Goal: Transaction & Acquisition: Purchase product/service

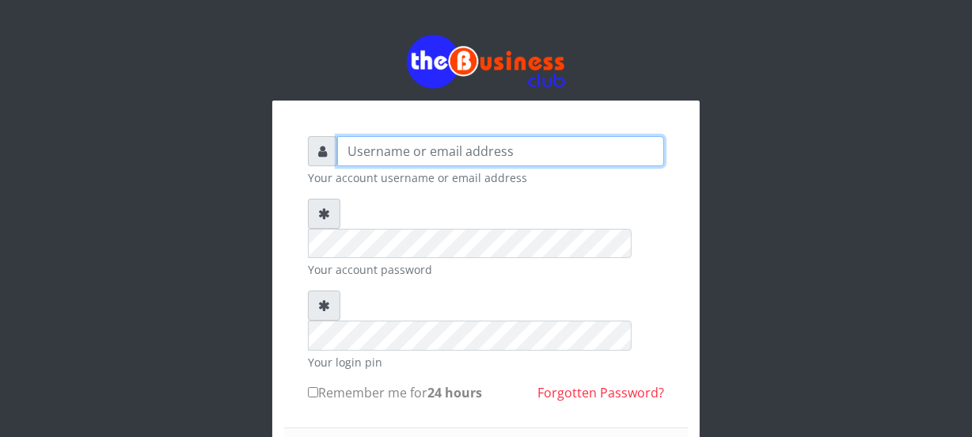
type input "Nacybaby"
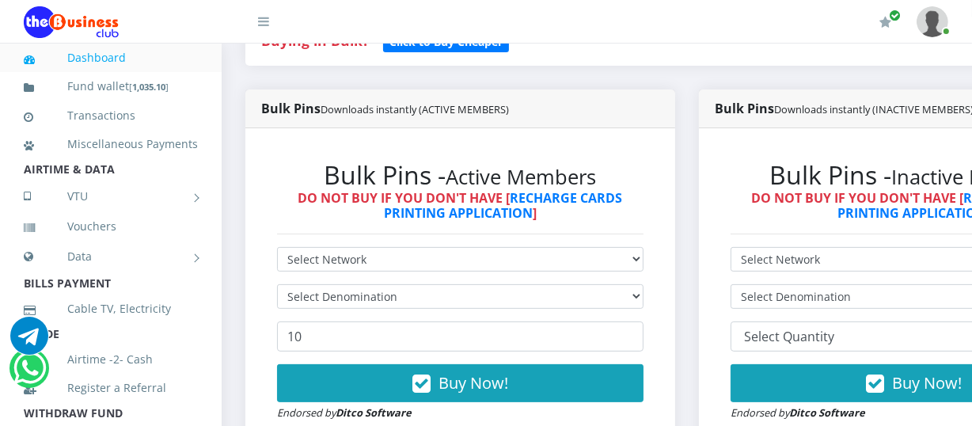
scroll to position [403, 0]
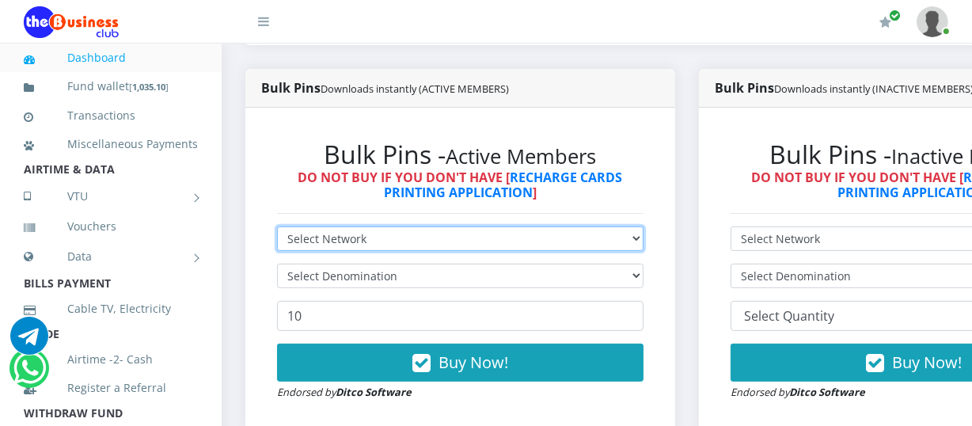
click at [644, 241] on select "Select Network MTN Globacom 9Mobile Airtel" at bounding box center [460, 238] width 367 height 25
select select "Airtel"
click at [277, 229] on select "Select Network MTN Globacom 9Mobile Airtel" at bounding box center [460, 238] width 367 height 25
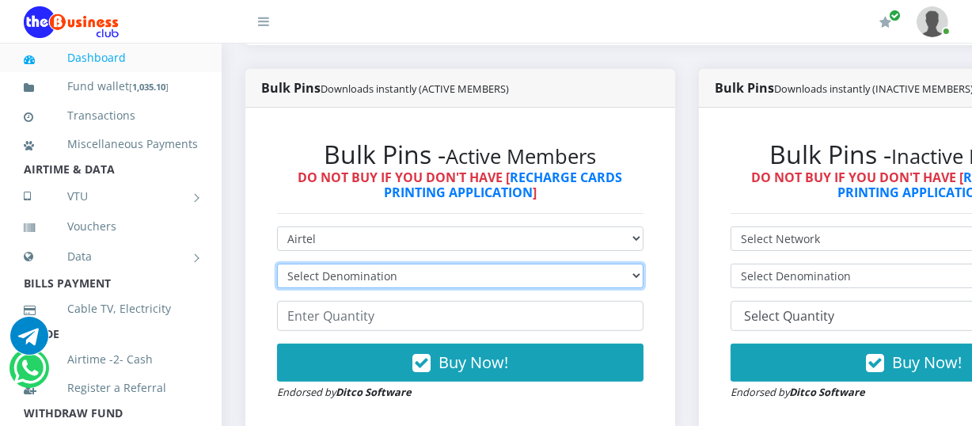
click at [643, 279] on select "Select Denomination Airtel NGN100 - ₦96.36 Airtel NGN200 - ₦192.72 Airtel NGN50…" at bounding box center [460, 276] width 367 height 25
select select "481.8-500"
click at [277, 266] on select "Select Denomination Airtel NGN100 - ₦96.36 Airtel NGN200 - ₦192.72 Airtel NGN50…" at bounding box center [460, 276] width 367 height 25
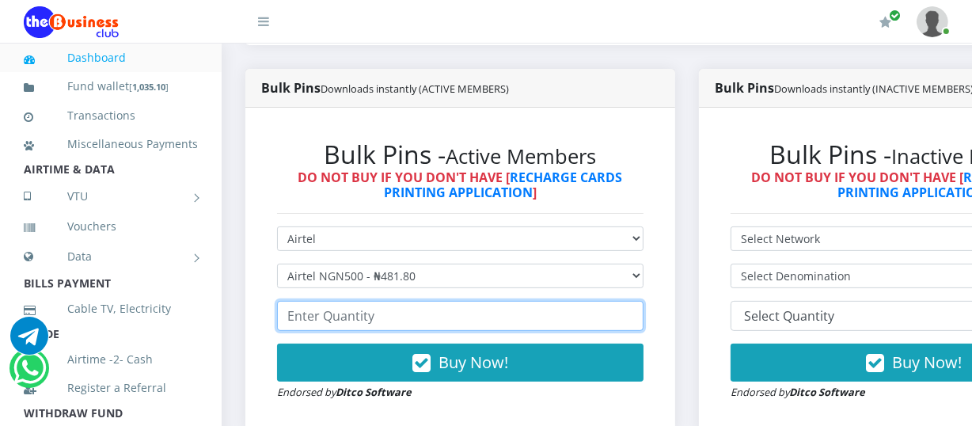
click at [286, 322] on input "number" at bounding box center [460, 316] width 367 height 30
type input "20"
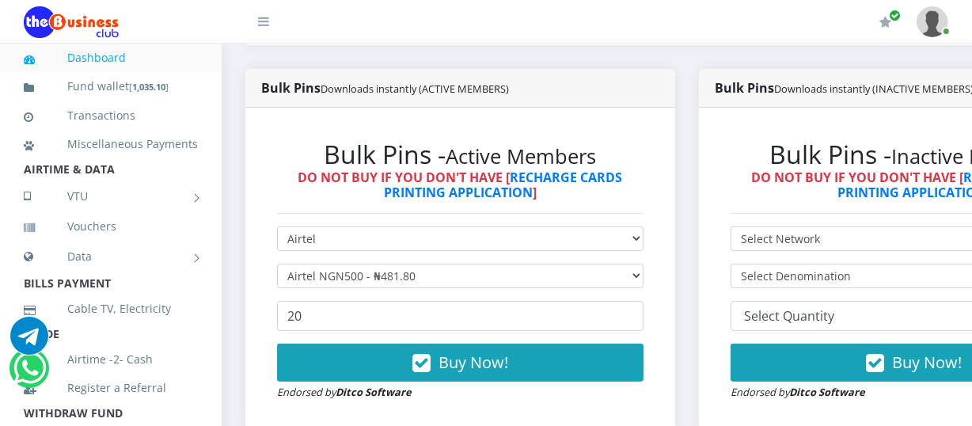
click at [98, 56] on link "Dashboard" at bounding box center [111, 58] width 174 height 36
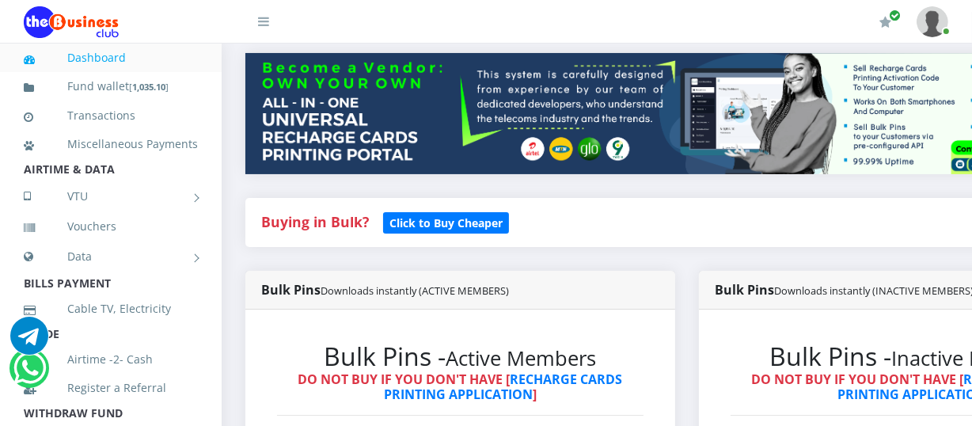
scroll to position [490, 0]
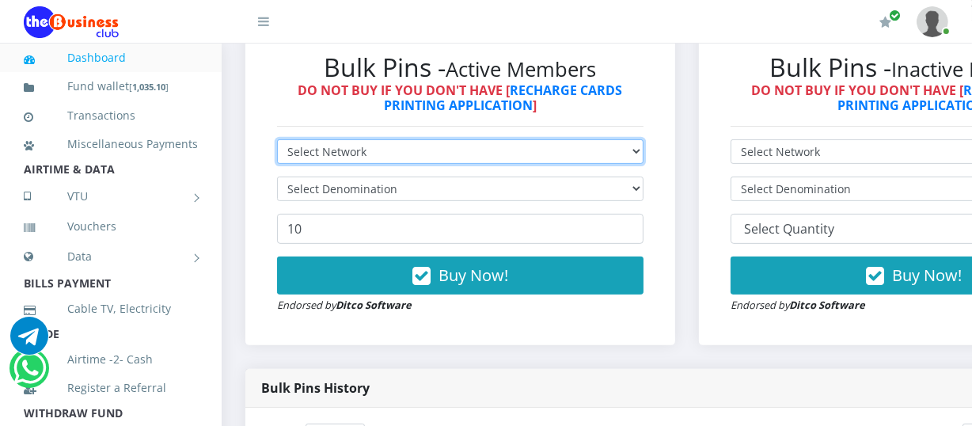
click at [644, 151] on select "Select Network MTN Globacom 9Mobile Airtel" at bounding box center [460, 151] width 367 height 25
select select "Airtel"
click at [277, 142] on select "Select Network MTN Globacom 9Mobile Airtel" at bounding box center [460, 151] width 367 height 25
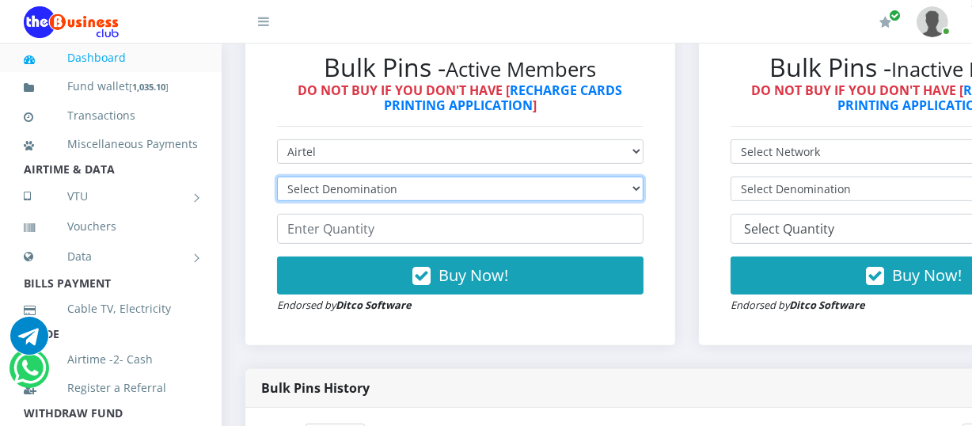
click at [627, 192] on select "Select Denomination Airtel NGN100 - ₦96.36 Airtel NGN200 - ₦192.72 Airtel NGN50…" at bounding box center [460, 189] width 367 height 25
select select "481.8-500"
click at [277, 179] on select "Select Denomination Airtel NGN100 - ₦96.36 Airtel NGN200 - ₦192.72 Airtel NGN50…" at bounding box center [460, 189] width 367 height 25
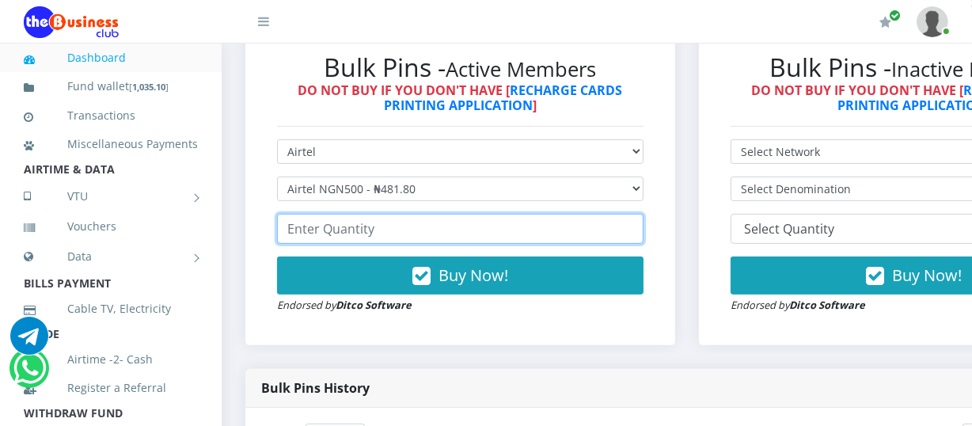
drag, startPoint x: 289, startPoint y: 238, endPoint x: 308, endPoint y: 312, distance: 76.8
click at [293, 248] on form "Select Network MTN Globacom 9Mobile Airtel Select Denomination Airtel NGN100 - …" at bounding box center [460, 226] width 367 height 174
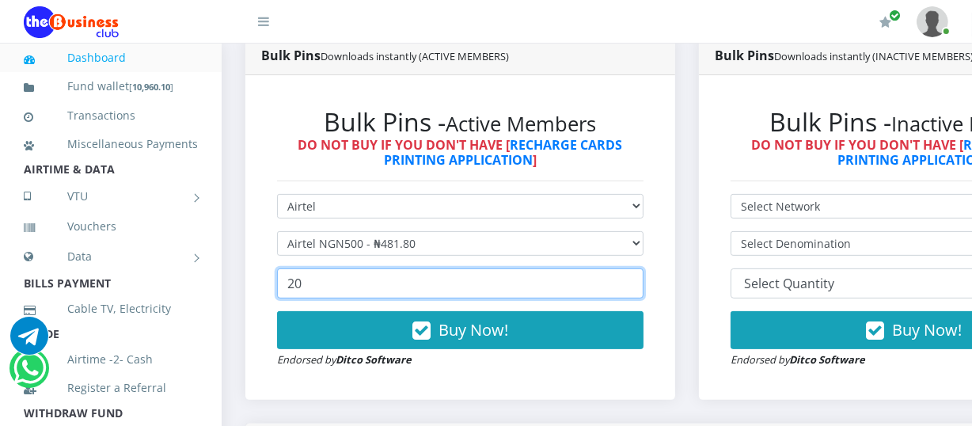
scroll to position [418, 0]
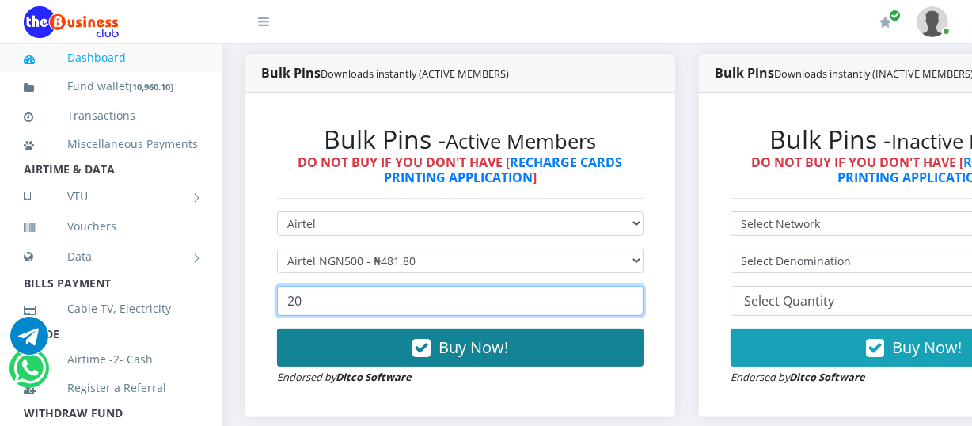
type input "20"
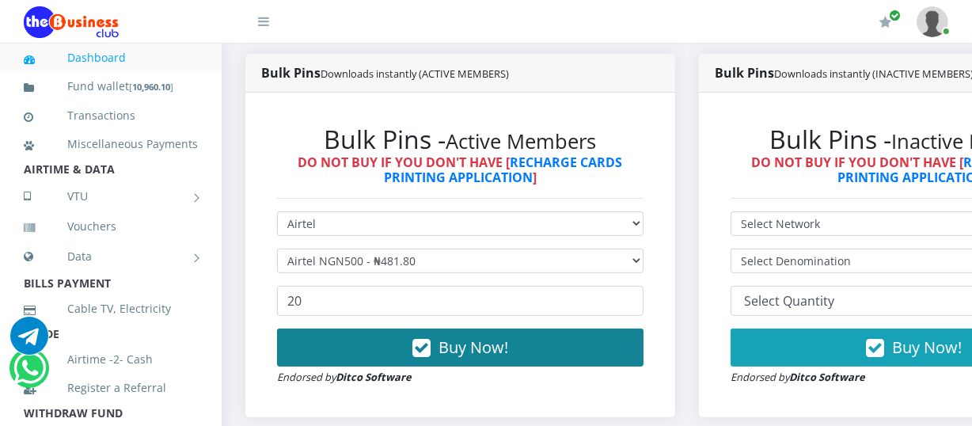
click at [407, 346] on button "Buy Now!" at bounding box center [460, 348] width 367 height 38
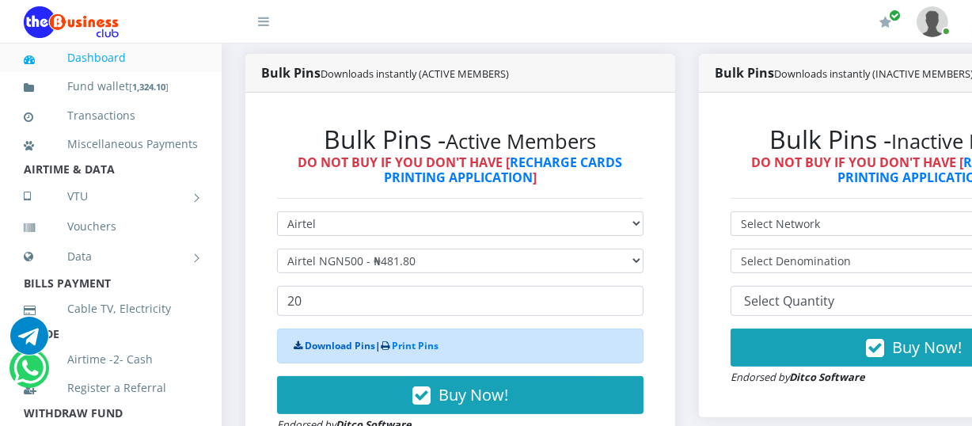
click at [341, 348] on link "Download Pins" at bounding box center [340, 345] width 70 height 13
click at [118, 55] on link "Dashboard" at bounding box center [111, 58] width 174 height 36
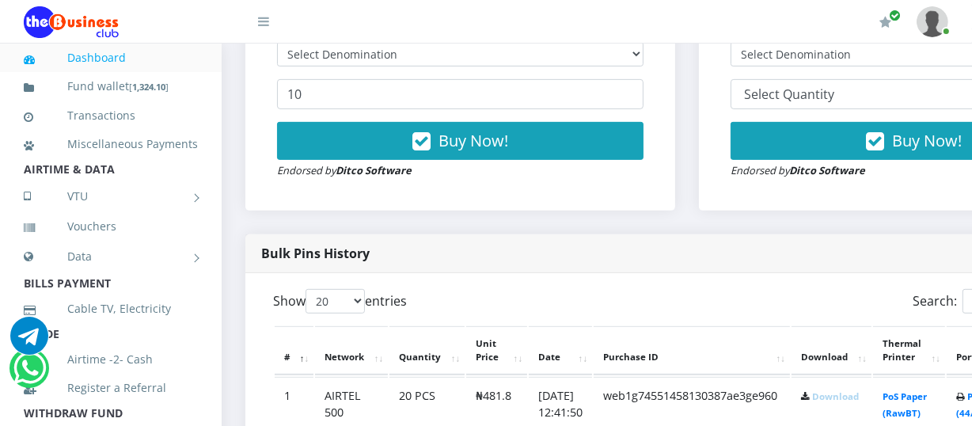
scroll to position [766, 0]
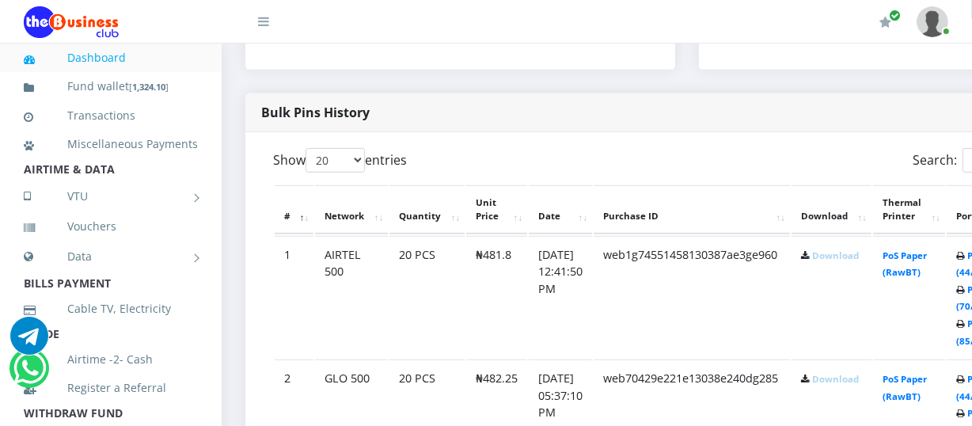
click at [844, 253] on link "Download" at bounding box center [835, 255] width 47 height 12
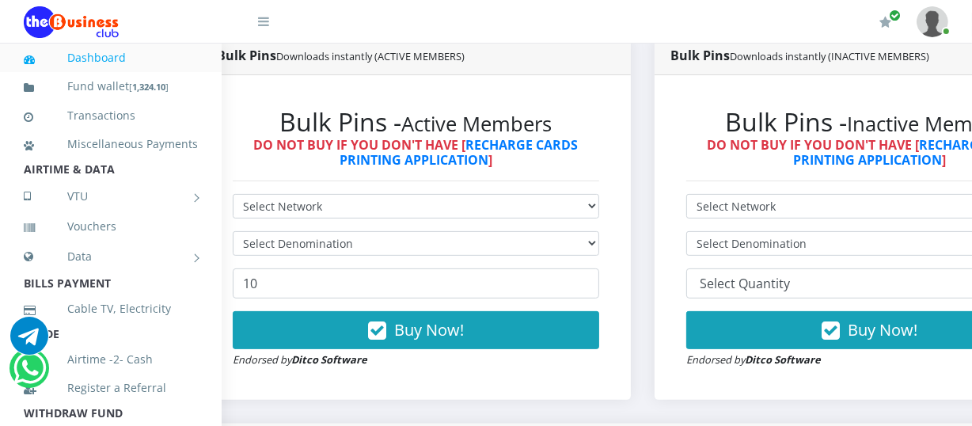
scroll to position [497, 44]
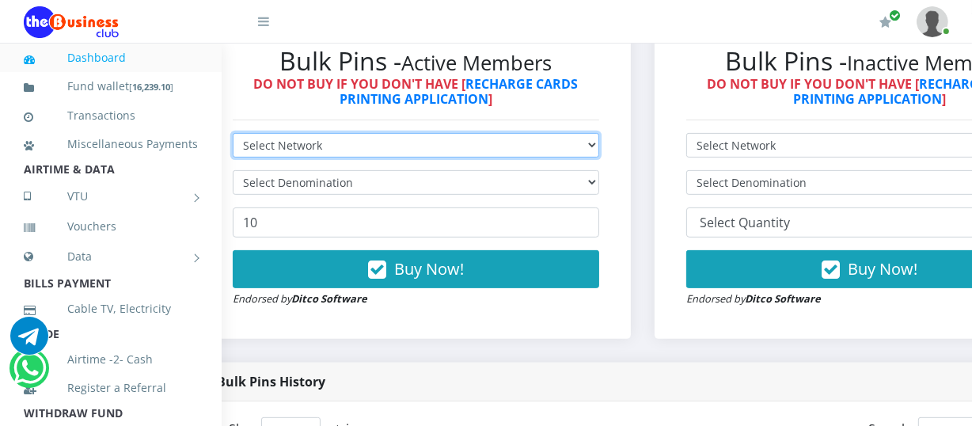
click at [599, 149] on select "Select Network MTN Globacom 9Mobile Airtel" at bounding box center [416, 145] width 367 height 25
select select "Airtel"
click at [233, 135] on select "Select Network MTN Globacom 9Mobile Airtel" at bounding box center [416, 145] width 367 height 25
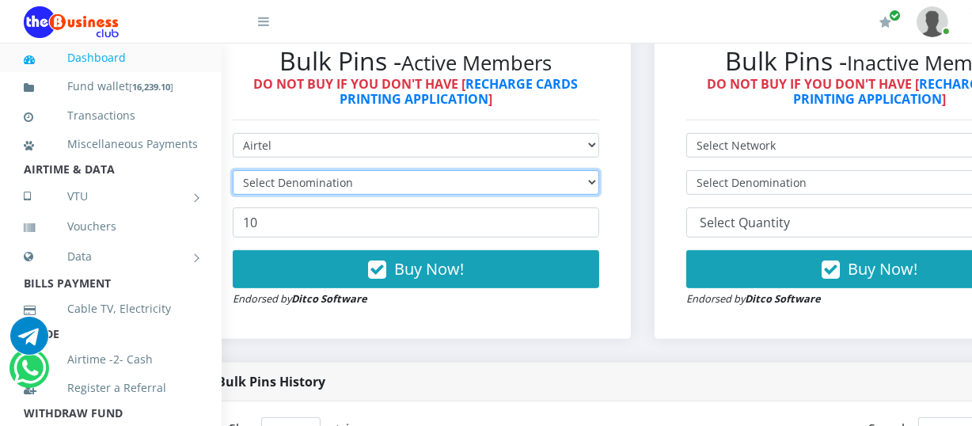
click at [587, 181] on select "Select Denomination" at bounding box center [416, 182] width 367 height 25
select select "192.72-200"
click at [233, 173] on select "Select Denomination Airtel NGN100 - ₦96.36 Airtel NGN200 - ₦192.72 Airtel NGN50…" at bounding box center [416, 182] width 367 height 25
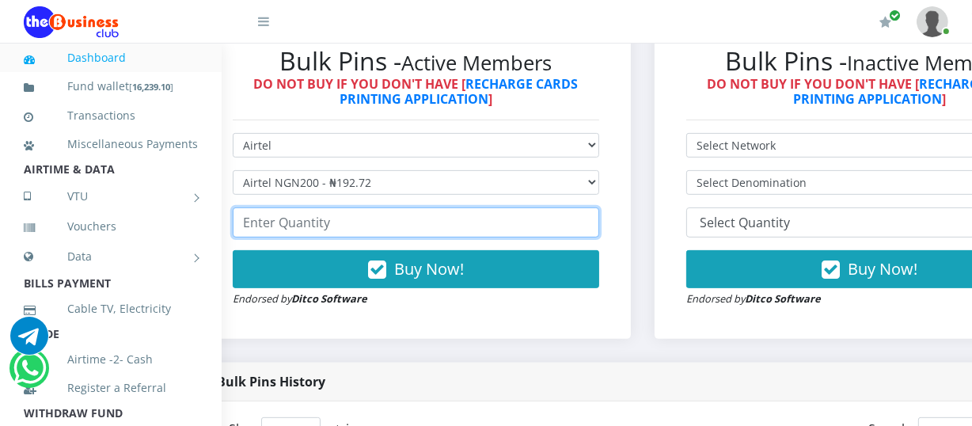
drag, startPoint x: 241, startPoint y: 219, endPoint x: 283, endPoint y: 226, distance: 43.2
click at [251, 220] on input "number" at bounding box center [416, 222] width 367 height 30
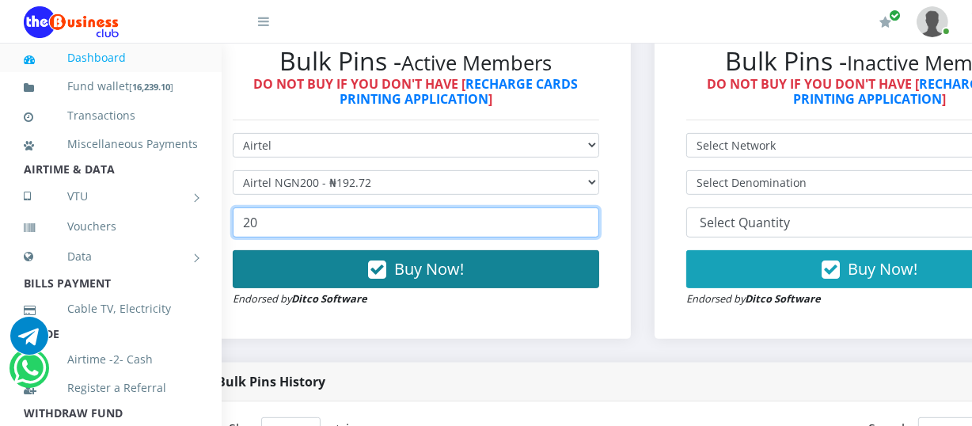
type input "20"
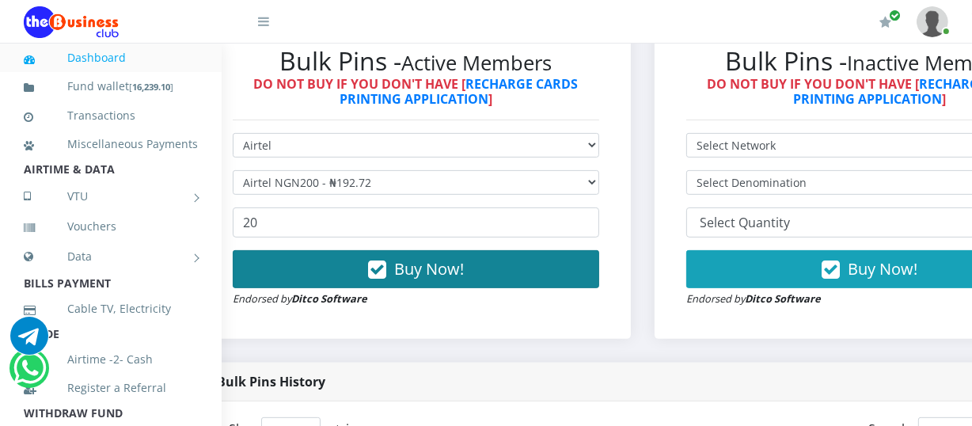
click at [420, 273] on span "Buy Now!" at bounding box center [429, 268] width 70 height 21
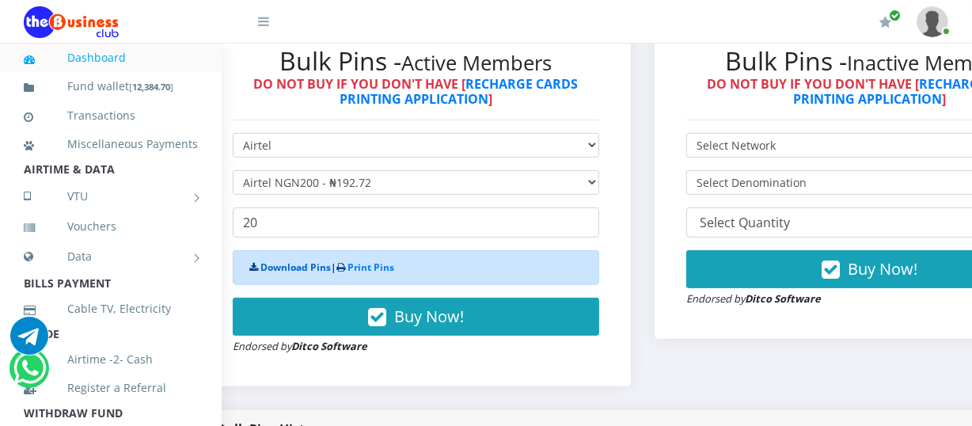
click at [296, 270] on link "Download Pins" at bounding box center [296, 267] width 70 height 13
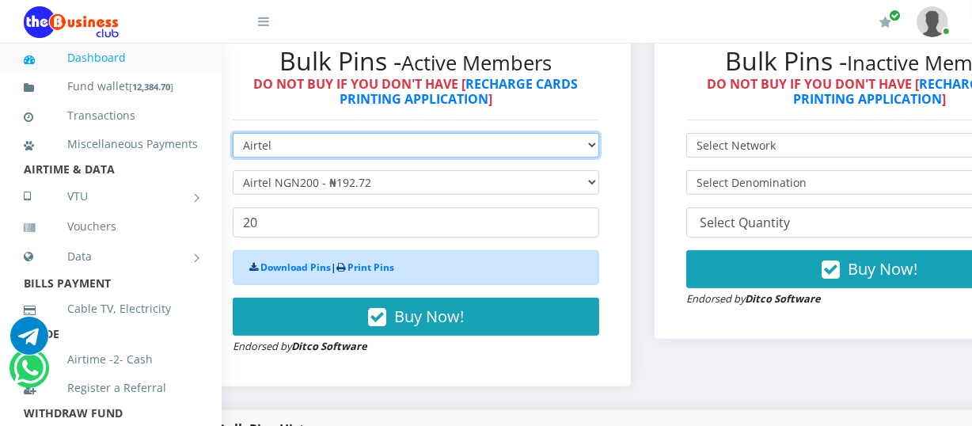
click at [597, 148] on select "Select Network MTN Globacom 9Mobile Airtel" at bounding box center [416, 145] width 367 height 25
select select "MTN"
click at [233, 135] on select "Select Network MTN Globacom 9Mobile Airtel" at bounding box center [416, 145] width 367 height 25
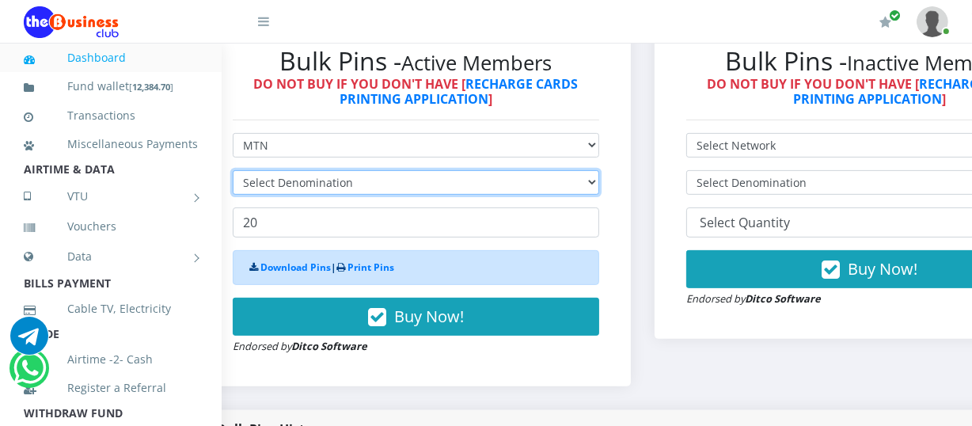
click at [599, 182] on select "Select Denomination" at bounding box center [416, 182] width 367 height 25
click at [599, 180] on select "Select Denomination" at bounding box center [416, 182] width 367 height 25
click at [599, 182] on select "Select Denomination" at bounding box center [416, 182] width 367 height 25
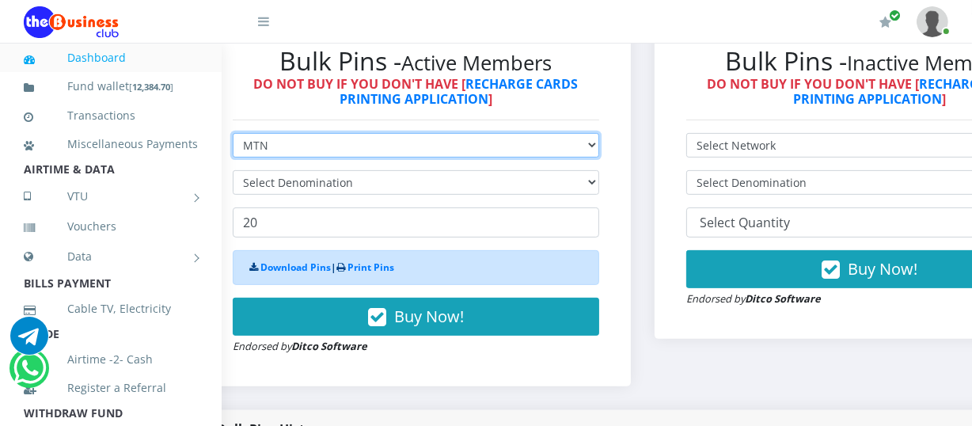
click at [598, 151] on select "Select Network MTN Globacom 9Mobile Airtel" at bounding box center [416, 145] width 367 height 25
click at [233, 135] on select "Select Network MTN Globacom 9Mobile Airtel" at bounding box center [416, 145] width 367 height 25
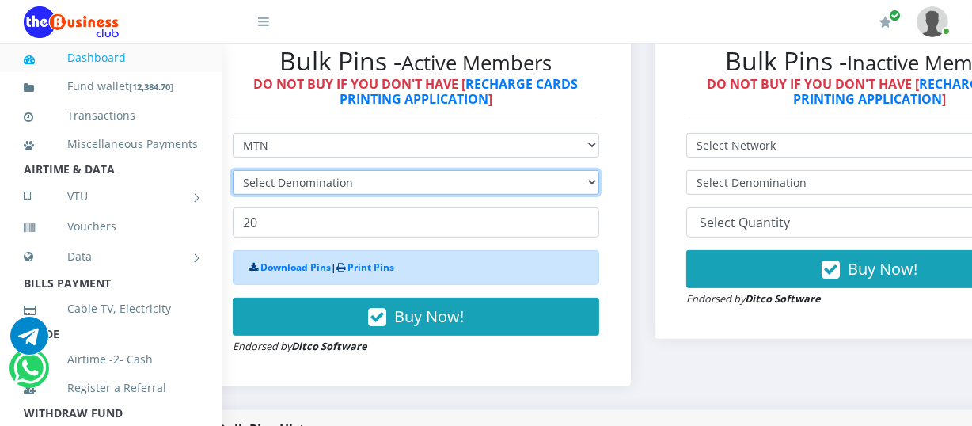
click at [599, 185] on select "Select Denomination" at bounding box center [416, 182] width 367 height 25
click at [233, 173] on select "Select Denomination" at bounding box center [416, 182] width 367 height 25
click at [599, 181] on select "Select Denomination" at bounding box center [416, 182] width 367 height 25
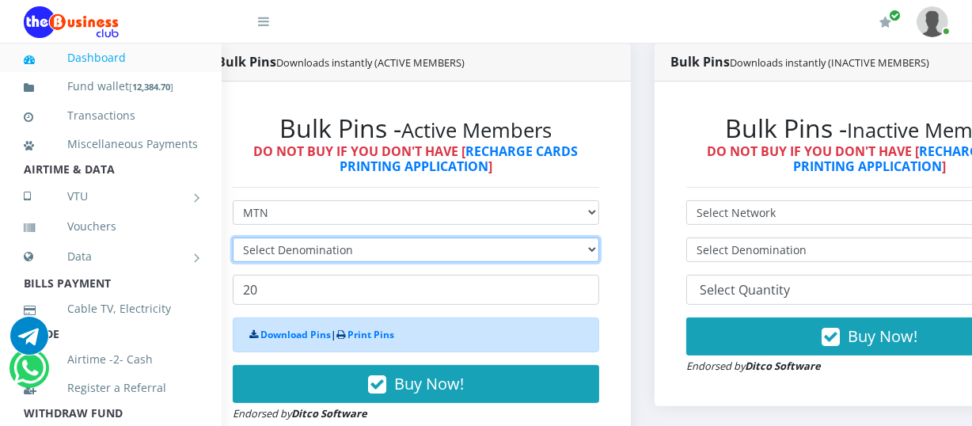
scroll to position [424, 44]
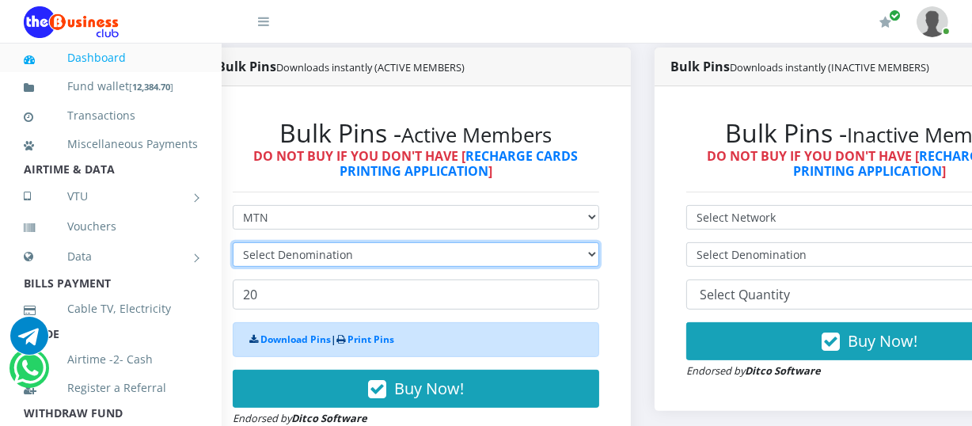
click at [599, 254] on select "Select Denomination" at bounding box center [416, 254] width 367 height 25
click at [599, 256] on select "Select Denomination" at bounding box center [416, 254] width 367 height 25
click at [585, 262] on select "Select Denomination" at bounding box center [416, 254] width 367 height 25
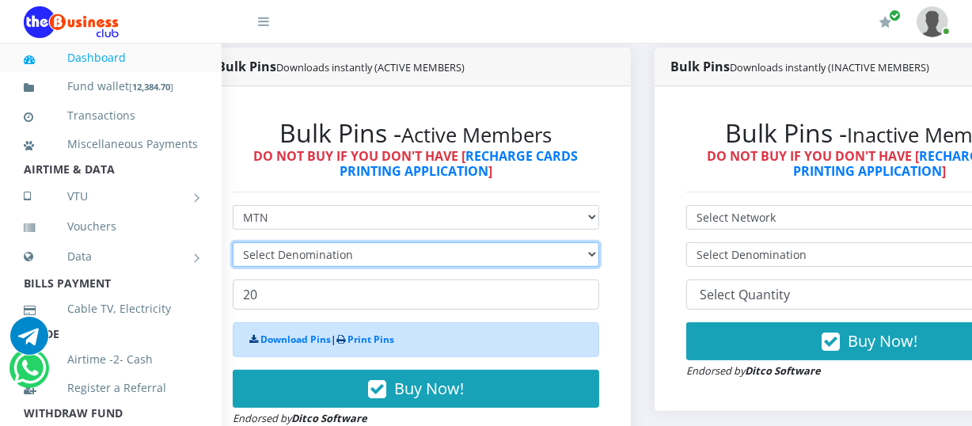
click at [592, 257] on select "Select Denomination" at bounding box center [416, 254] width 367 height 25
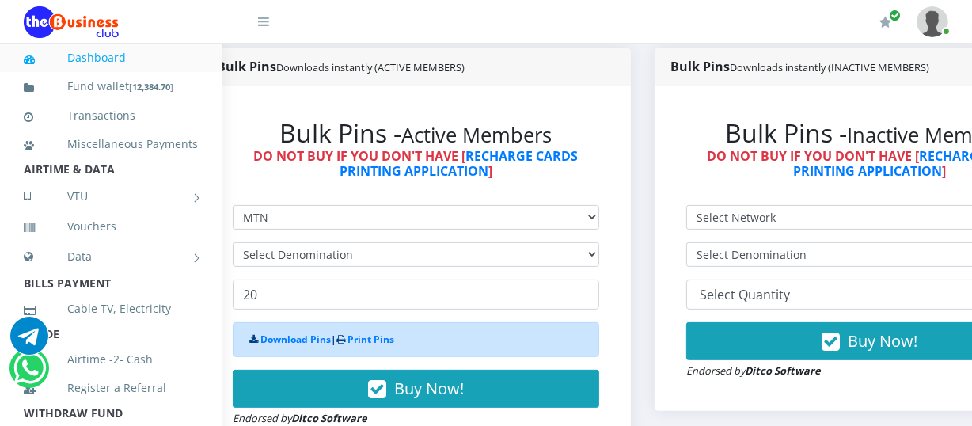
click at [139, 52] on link "Dashboard" at bounding box center [111, 58] width 174 height 36
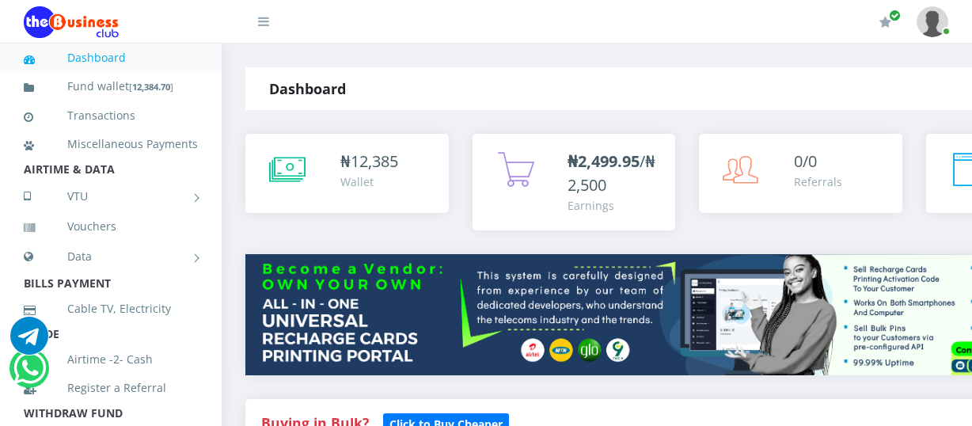
scroll to position [602, 0]
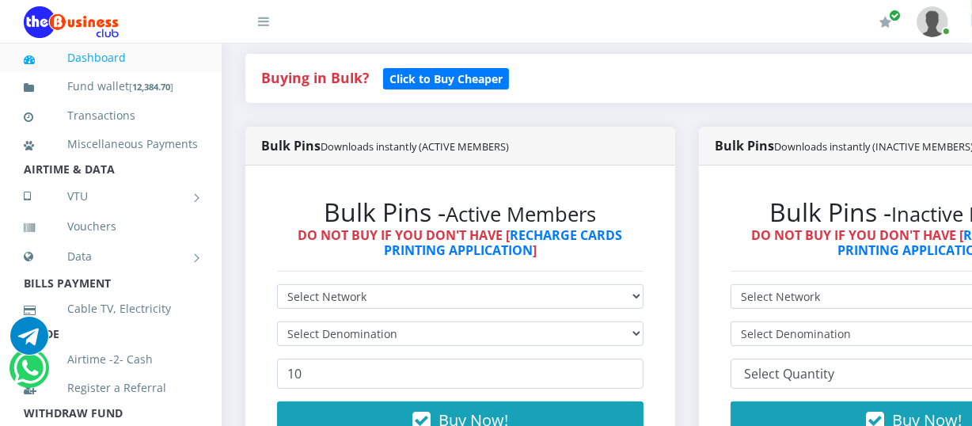
scroll to position [419, 0]
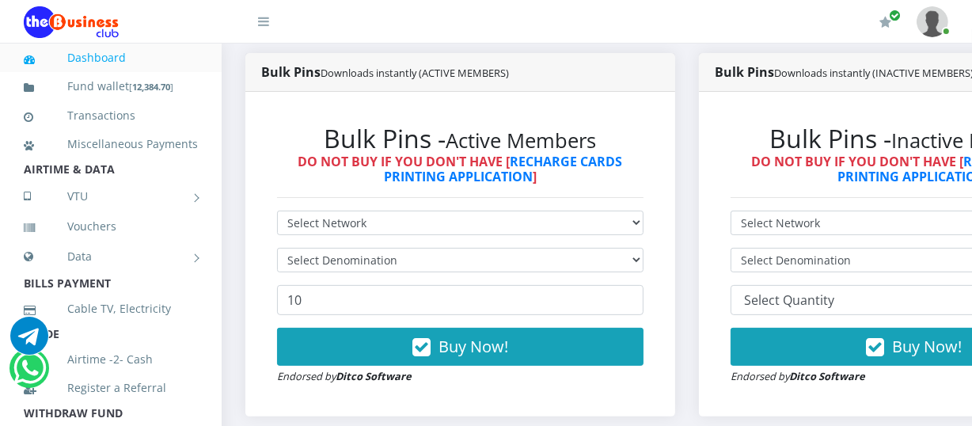
click at [533, 244] on form "Select Network MTN Globacom 9Mobile Airtel Select Denomination 10 Buy Now! Endo…" at bounding box center [460, 298] width 367 height 174
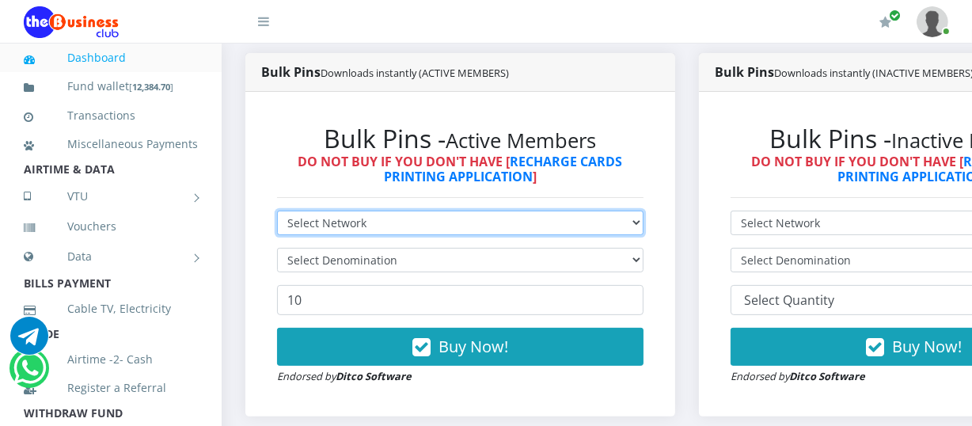
click at [644, 223] on select "Select Network MTN Globacom 9Mobile Airtel" at bounding box center [460, 223] width 367 height 25
select select "MTN"
click at [277, 213] on select "Select Network MTN Globacom 9Mobile Airtel" at bounding box center [460, 223] width 367 height 25
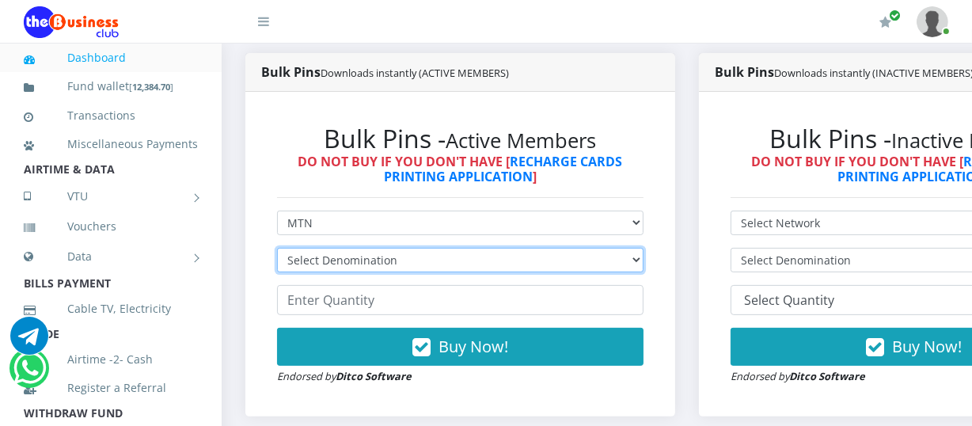
click at [626, 260] on select "Select Denomination MTN NGN100 - ₦96.94 MTN NGN200 - ₦193.88 MTN NGN400 - ₦387.…" at bounding box center [460, 260] width 367 height 25
select select "193.88-200"
click at [277, 250] on select "Select Denomination MTN NGN100 - ₦96.94 MTN NGN200 - ₦193.88 MTN NGN400 - ₦387.…" at bounding box center [460, 260] width 367 height 25
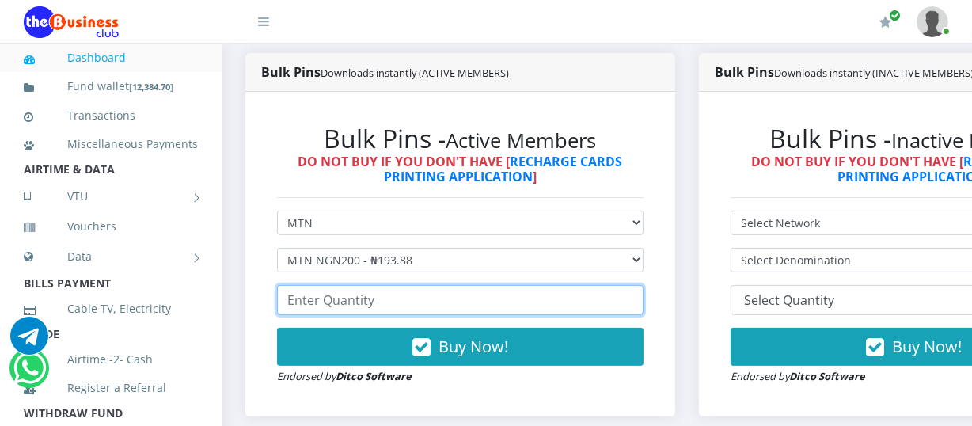
click at [280, 302] on input "number" at bounding box center [460, 300] width 367 height 30
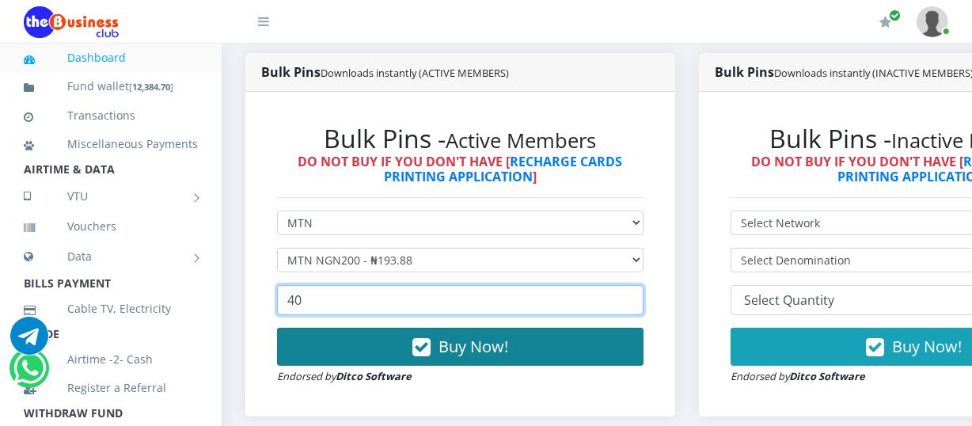
type input "40"
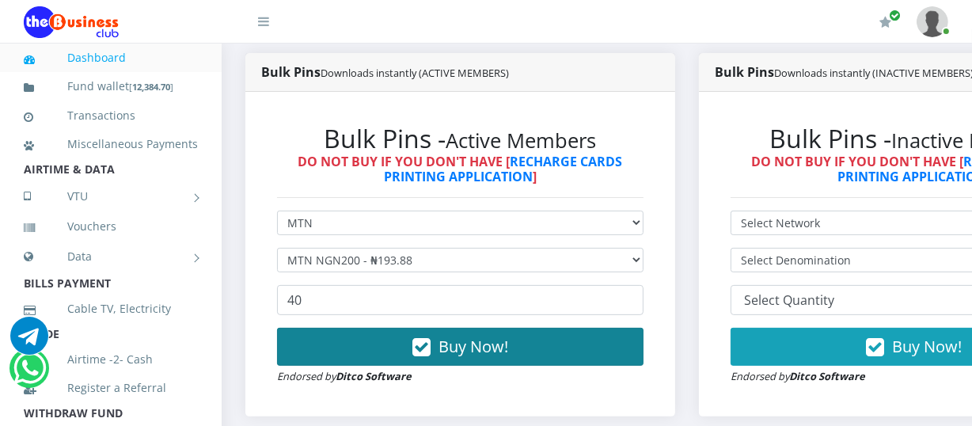
click at [574, 352] on button "Buy Now!" at bounding box center [460, 347] width 367 height 38
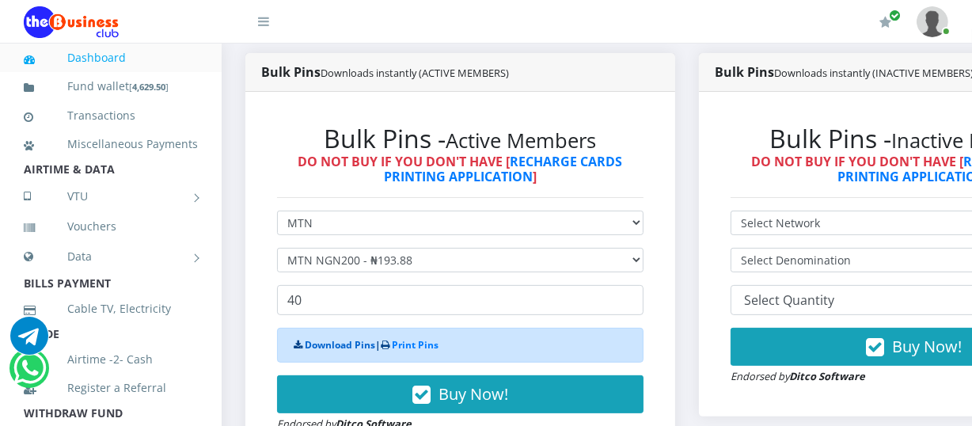
click at [347, 348] on link "Download Pins" at bounding box center [340, 344] width 70 height 13
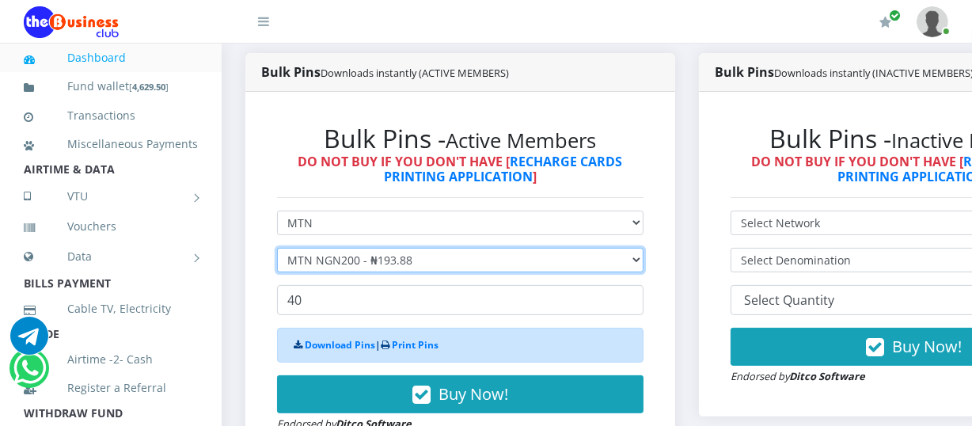
click at [641, 261] on select "Select Denomination MTN NGN100 - ₦96.94 MTN NGN200 - ₦193.88 MTN NGN400 - ₦387.…" at bounding box center [460, 260] width 367 height 25
select select "96.94-100"
click at [277, 250] on select "Select Denomination MTN NGN100 - ₦96.94 MTN NGN200 - ₦193.88 MTN NGN400 - ₦387.…" at bounding box center [460, 260] width 367 height 25
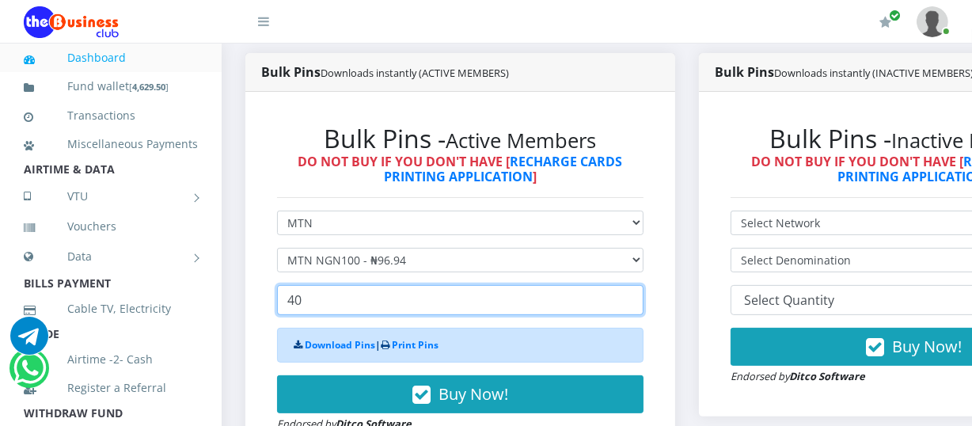
click at [306, 309] on input "40" at bounding box center [460, 300] width 367 height 30
type input "4"
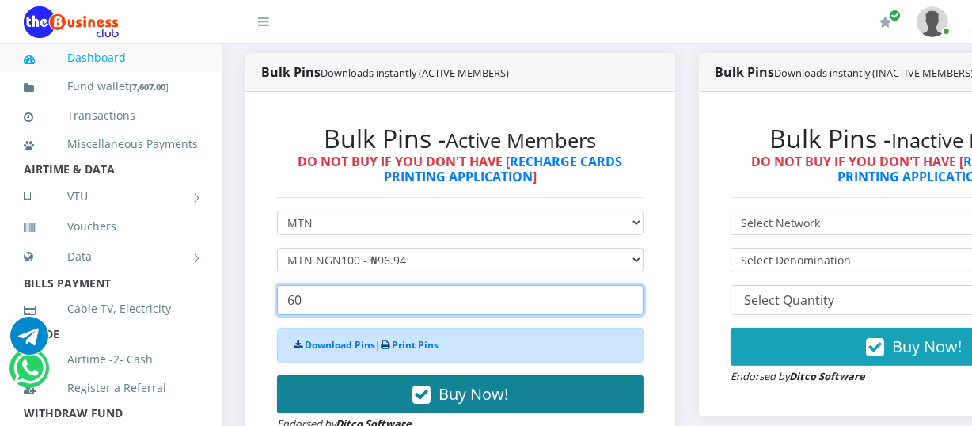
type input "60"
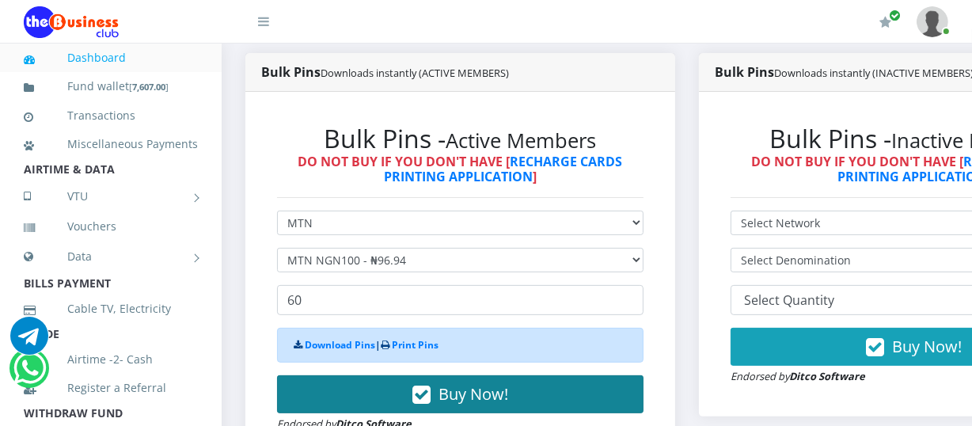
click at [451, 393] on span "Buy Now!" at bounding box center [474, 393] width 70 height 21
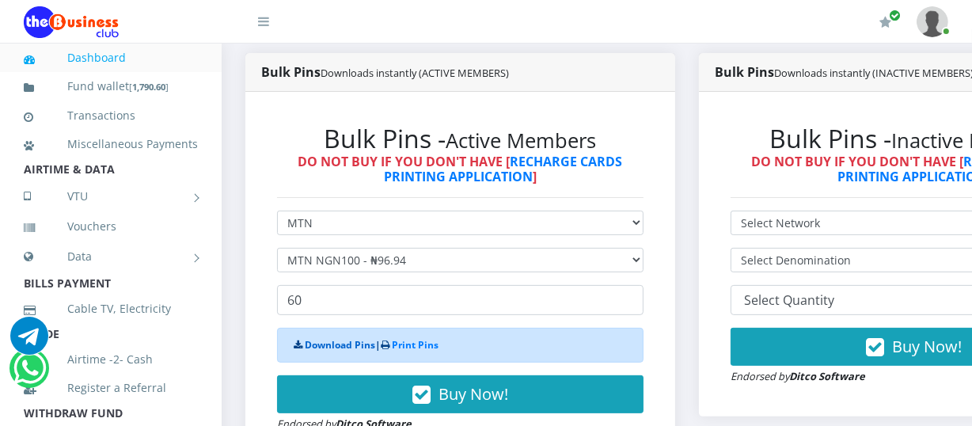
click at [333, 350] on link "Download Pins" at bounding box center [340, 344] width 70 height 13
click at [121, 55] on link "Dashboard" at bounding box center [111, 58] width 174 height 36
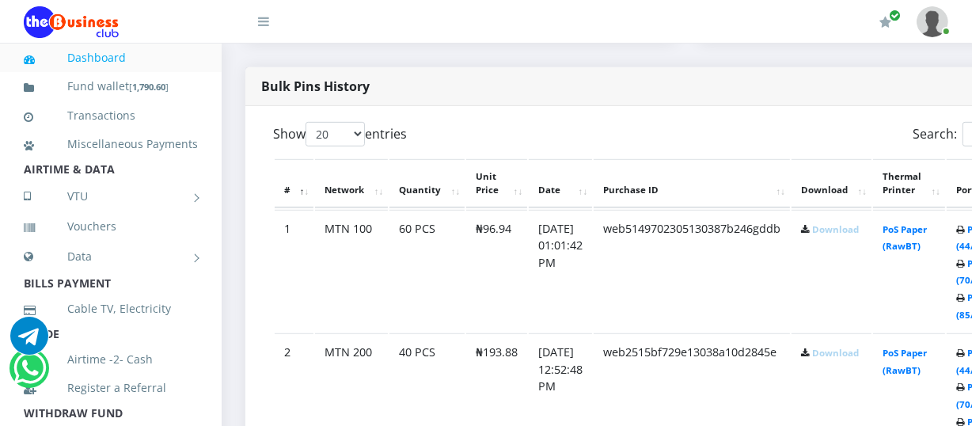
scroll to position [819, 0]
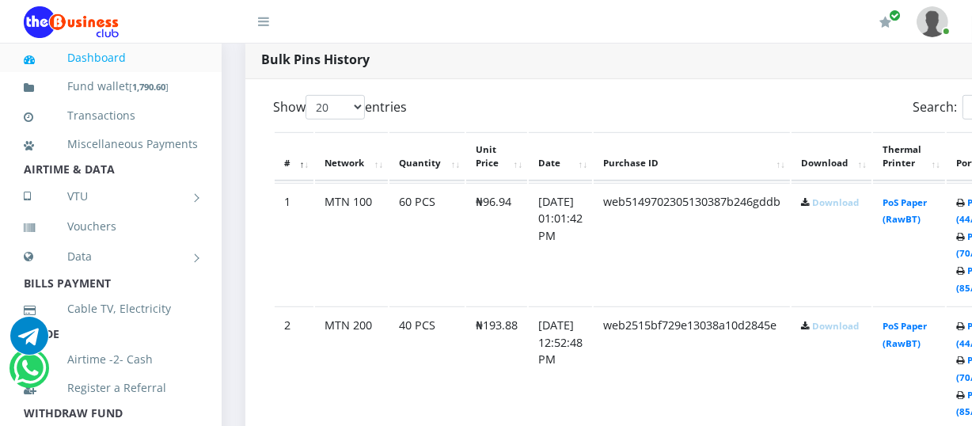
click at [859, 199] on link "Download" at bounding box center [835, 202] width 47 height 12
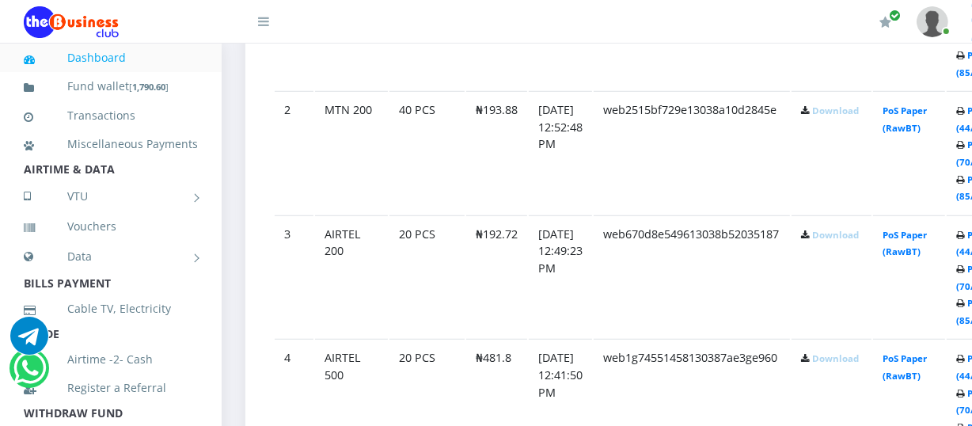
scroll to position [1087, 0]
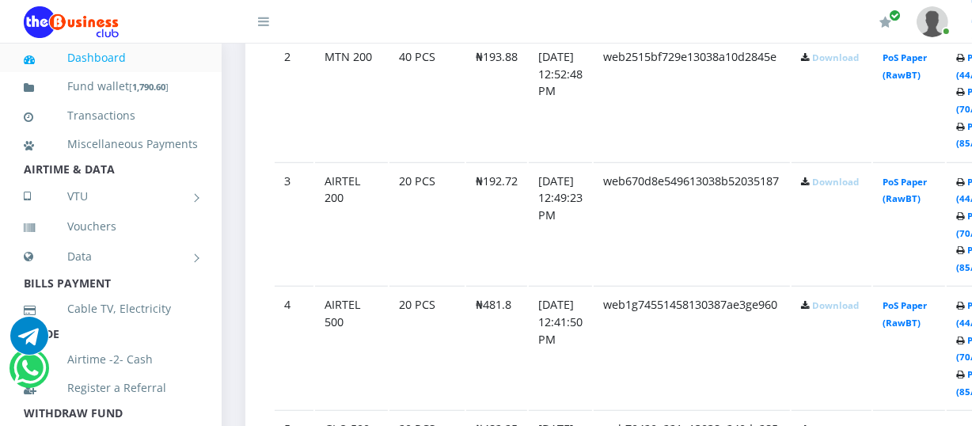
click at [840, 61] on link "Download" at bounding box center [835, 57] width 47 height 12
click at [842, 183] on link "Download" at bounding box center [835, 182] width 47 height 12
click at [898, 351] on td "PoS Paper (RawBT)" at bounding box center [909, 347] width 72 height 123
click at [847, 304] on link "Download" at bounding box center [835, 305] width 47 height 12
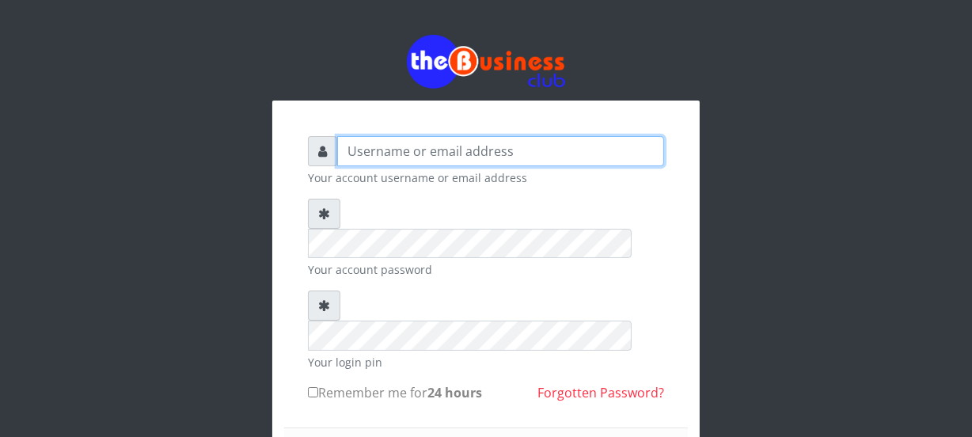
type input "Nacybaby"
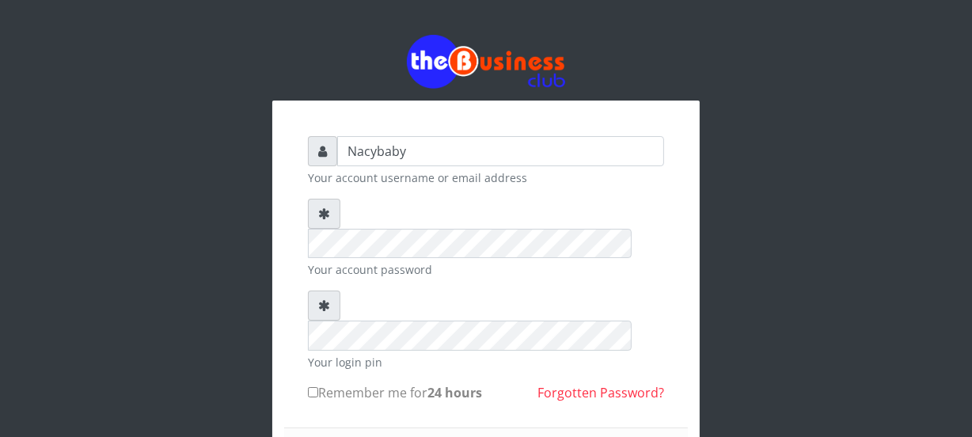
drag, startPoint x: 972, startPoint y: 116, endPoint x: 972, endPoint y: 142, distance: 25.4
click at [972, 142] on html "Nacybaby Your account username or email address Your account password Your logi…" at bounding box center [486, 344] width 972 height 689
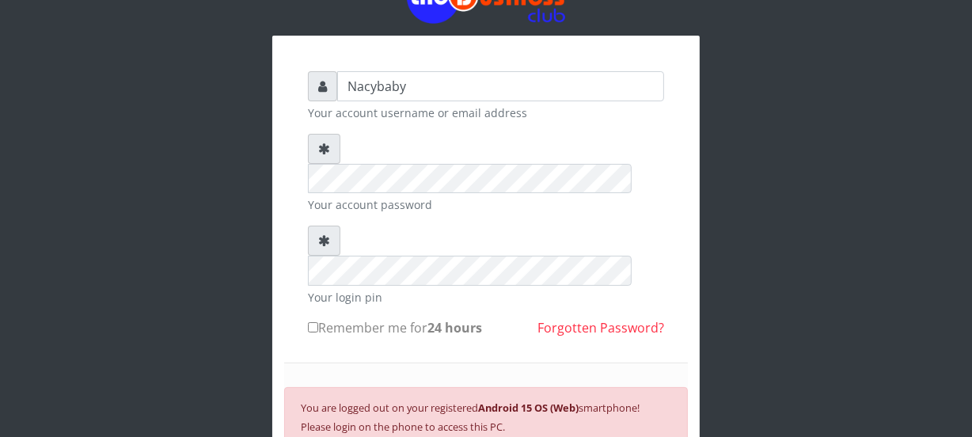
scroll to position [118, 0]
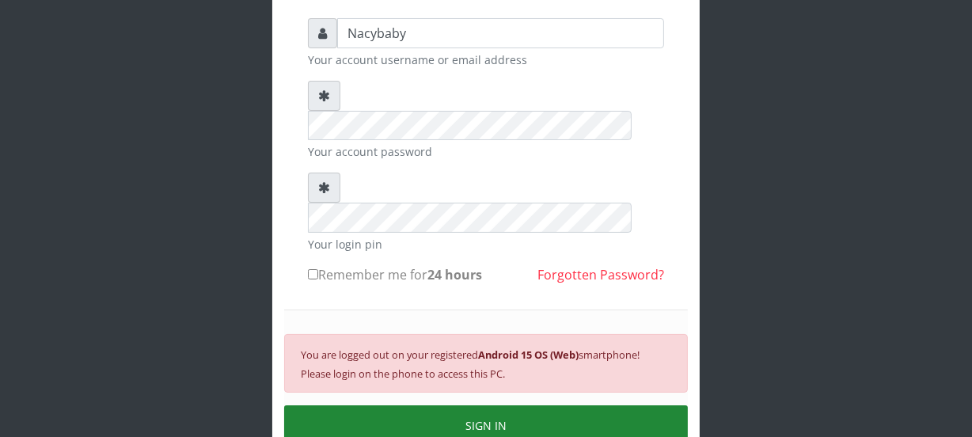
click at [466, 405] on button "SIGN IN" at bounding box center [486, 425] width 404 height 40
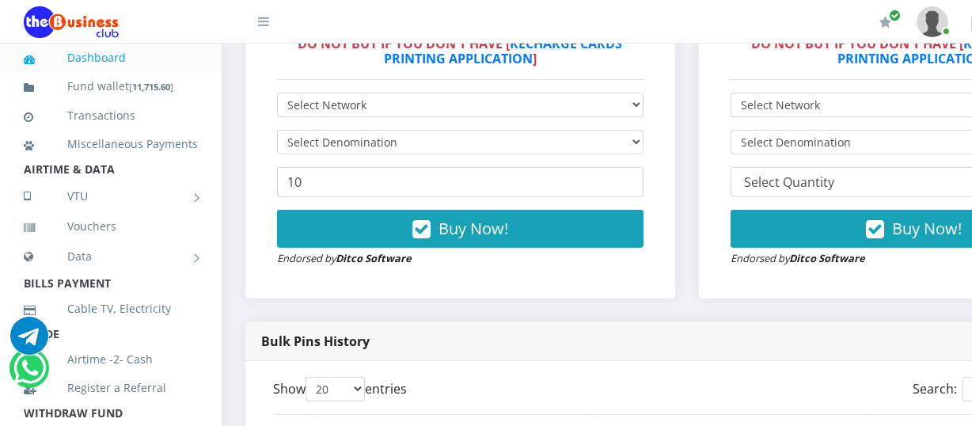
scroll to position [531, 0]
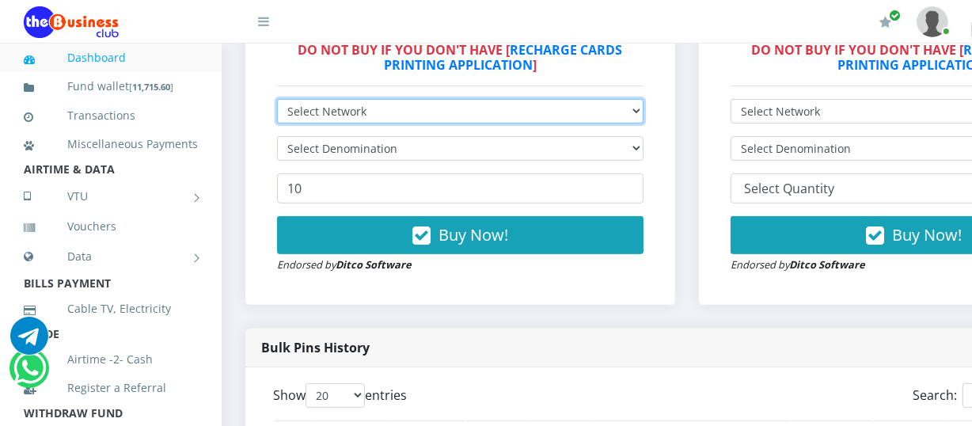
click at [641, 114] on select "Select Network MTN Globacom 9Mobile Airtel" at bounding box center [460, 111] width 367 height 25
select select "Glo"
click at [277, 101] on select "Select Network MTN Globacom 9Mobile Airtel" at bounding box center [460, 111] width 367 height 25
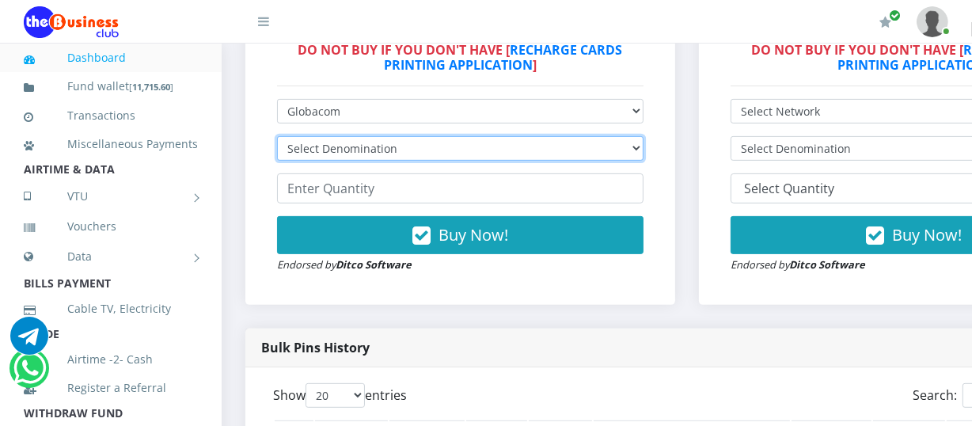
click at [643, 154] on select "Select Denomination Glo NGN100 - ₦96.45 Glo NGN200 - ₦192.90 Glo NGN500 - ₦482.…" at bounding box center [460, 148] width 367 height 25
select select "482.25-500"
click at [277, 139] on select "Select Denomination Glo NGN100 - ₦96.45 Glo NGN200 - ₦192.90 Glo NGN500 - ₦482.…" at bounding box center [460, 148] width 367 height 25
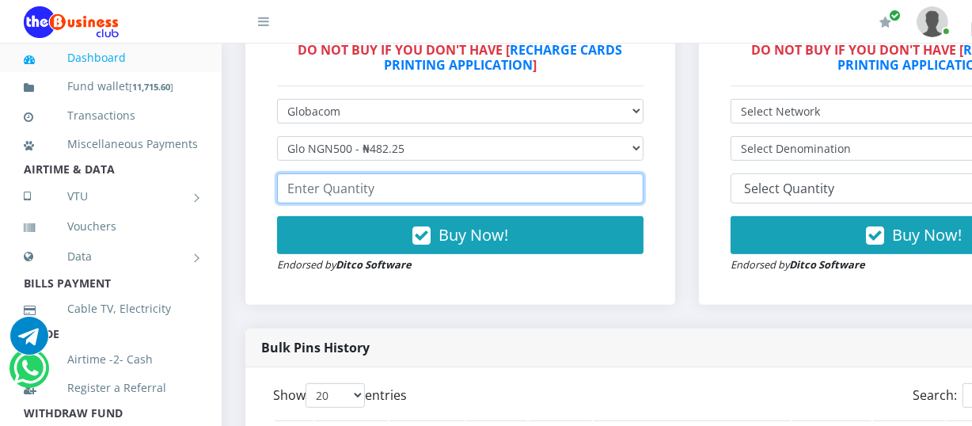
click at [293, 185] on input "number" at bounding box center [460, 188] width 367 height 30
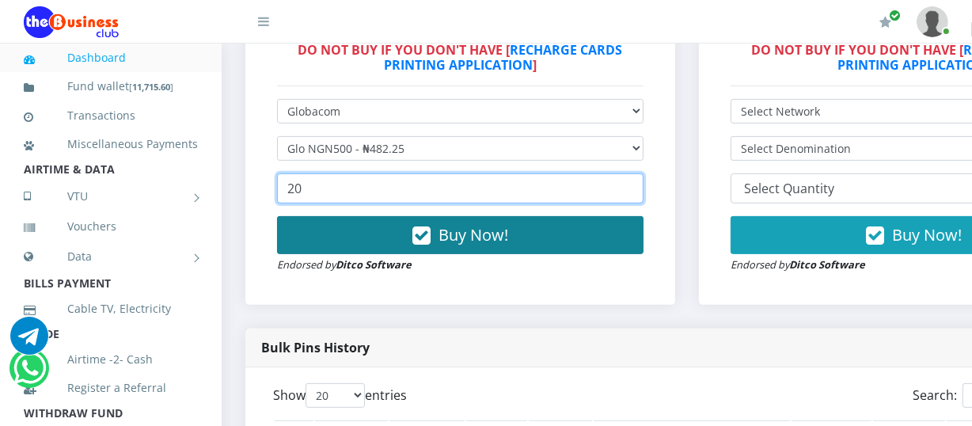
type input "20"
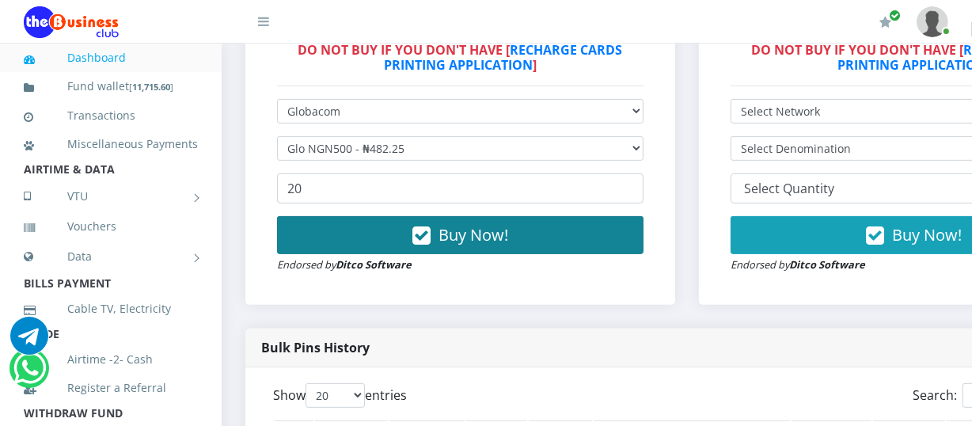
click at [507, 242] on span "Buy Now!" at bounding box center [474, 234] width 70 height 21
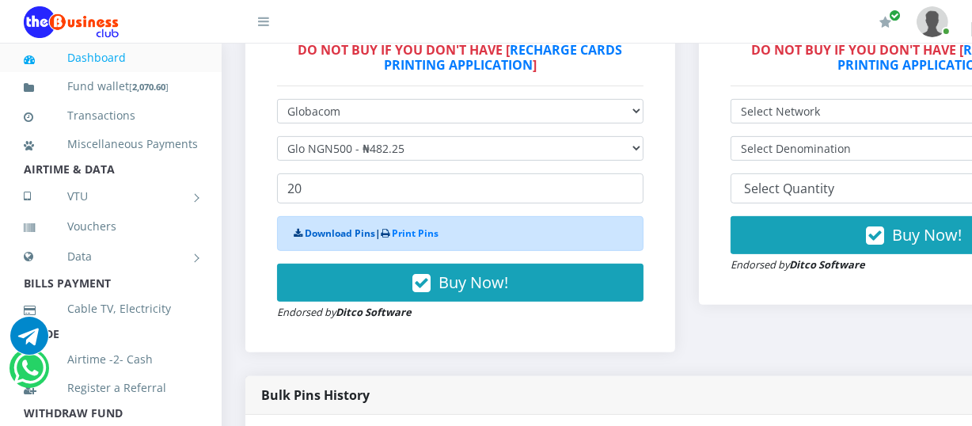
click at [322, 239] on link "Download Pins" at bounding box center [340, 232] width 70 height 13
click at [123, 59] on link "Dashboard" at bounding box center [111, 58] width 174 height 36
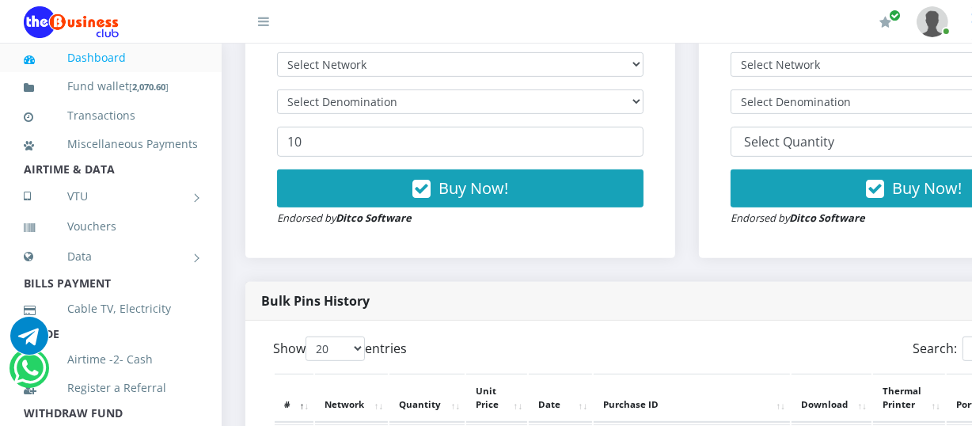
scroll to position [698, 0]
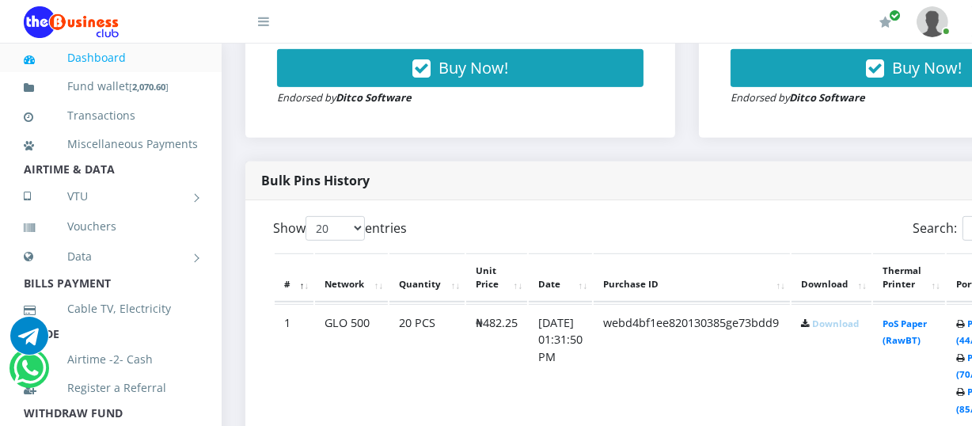
click at [840, 319] on link "Download" at bounding box center [835, 324] width 47 height 12
